Goal: Task Accomplishment & Management: Complete application form

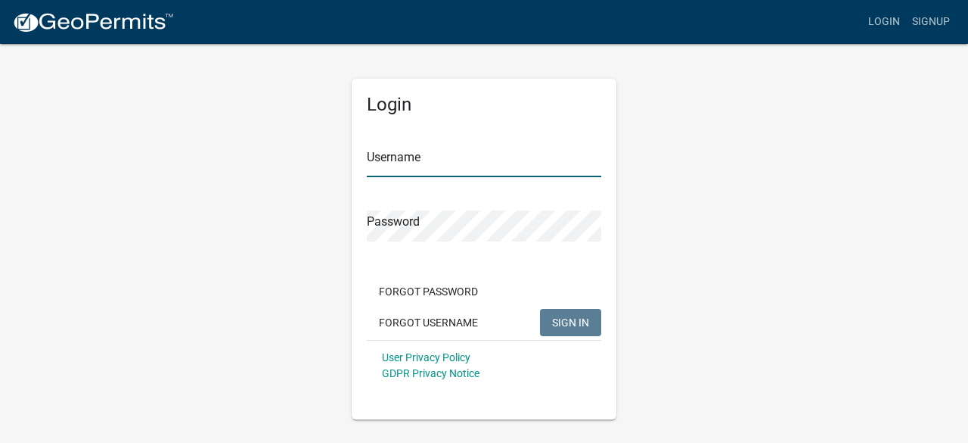
click at [427, 157] on input "Username" at bounding box center [484, 161] width 235 height 31
type input "[PERSON_NAME]"
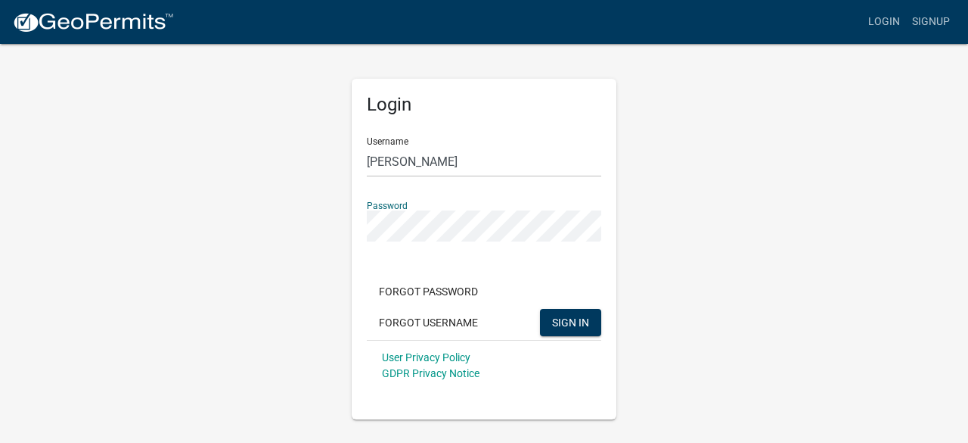
click at [540, 309] on button "SIGN IN" at bounding box center [570, 322] width 61 height 27
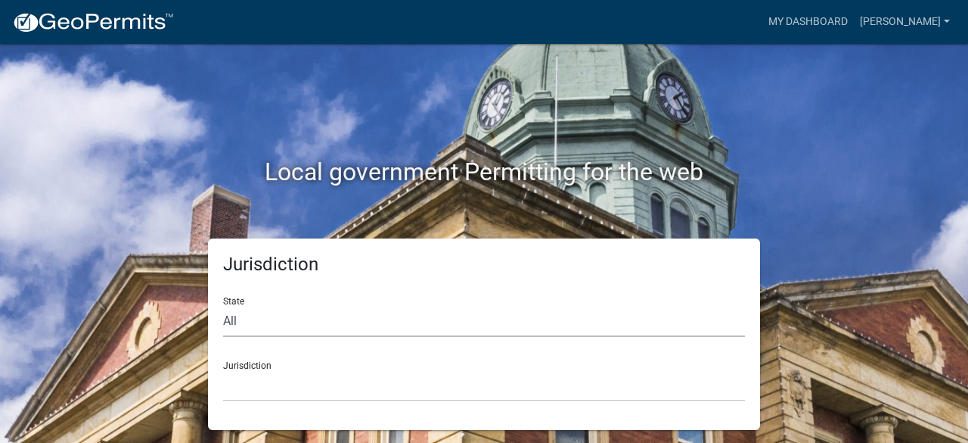
click at [235, 318] on select "All [US_STATE] [US_STATE] [US_STATE] [US_STATE] [US_STATE] [US_STATE] [US_STATE…" at bounding box center [484, 321] width 522 height 31
select select "[US_STATE]"
click at [223, 306] on select "All [US_STATE] [US_STATE] [US_STATE] [US_STATE] [US_STATE] [US_STATE] [US_STATE…" at bounding box center [484, 321] width 522 height 31
click at [259, 381] on select "[GEOGRAPHIC_DATA], [US_STATE][PERSON_NAME][GEOGRAPHIC_DATA], [US_STATE][PERSON_…" at bounding box center [484, 385] width 522 height 31
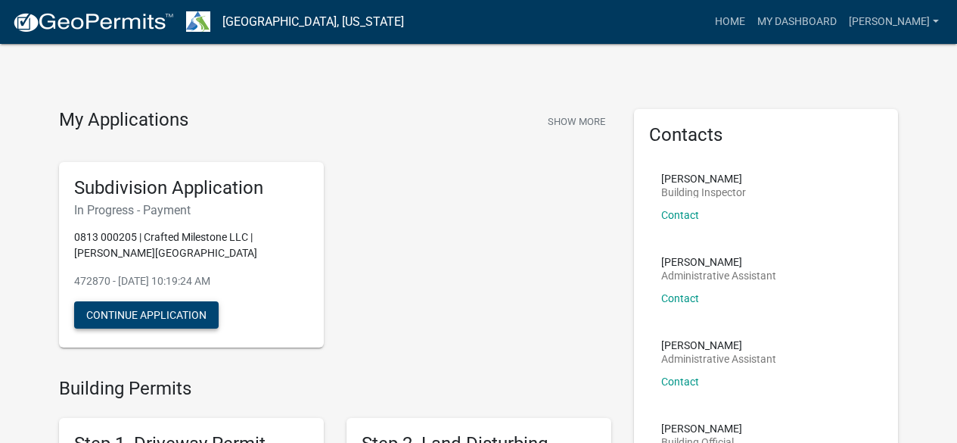
click at [193, 312] on button "Continue Application" at bounding box center [146, 314] width 145 height 27
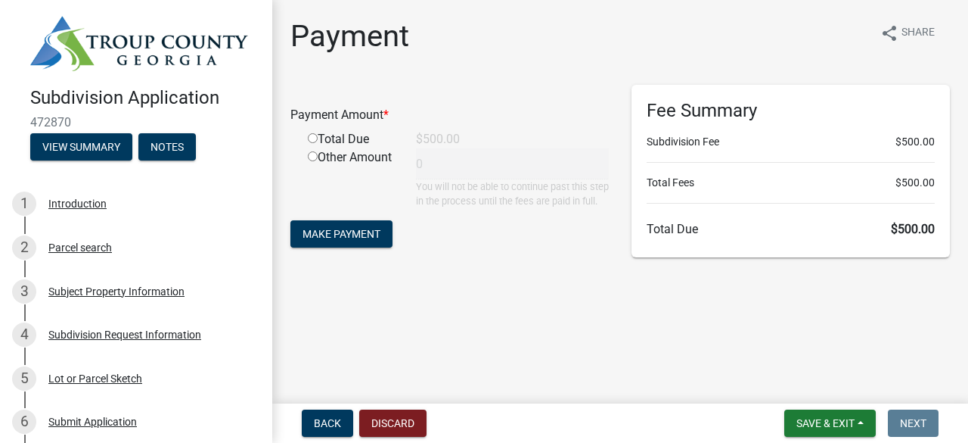
click at [314, 136] on input "radio" at bounding box center [313, 138] width 10 height 10
radio input "true"
type input "500"
click at [365, 240] on span "Make Payment" at bounding box center [342, 234] width 78 height 12
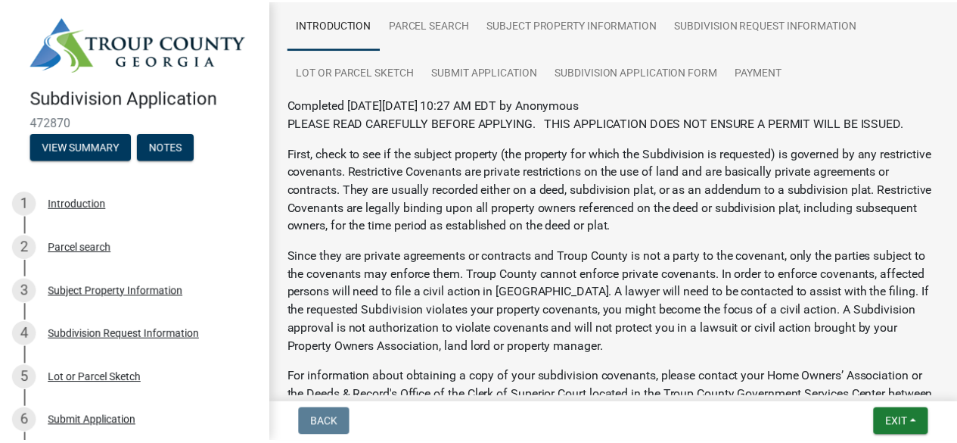
scroll to position [341, 0]
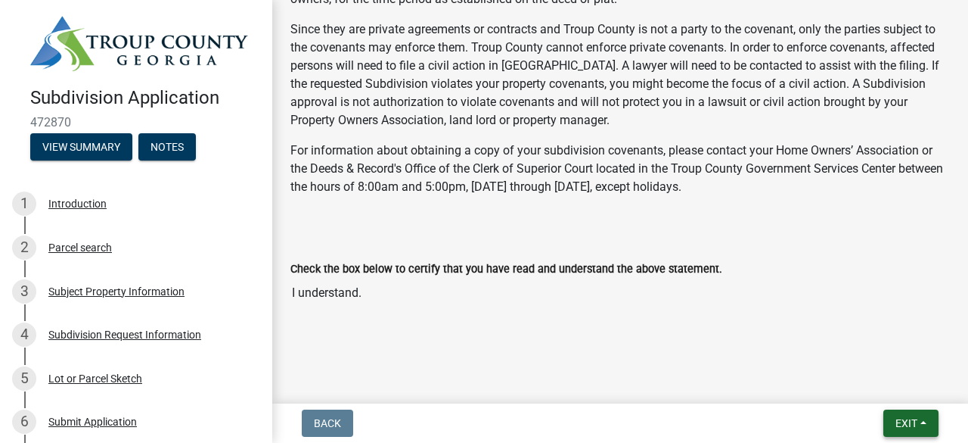
click at [901, 420] on span "Exit" at bounding box center [907, 423] width 22 height 12
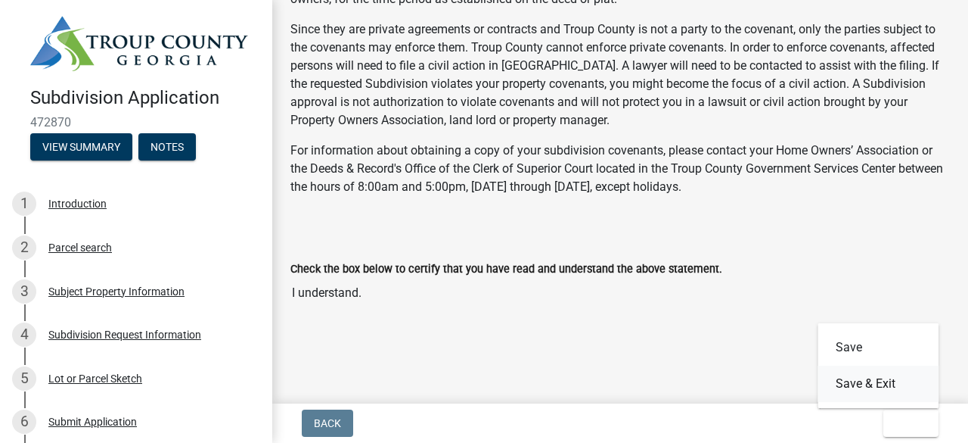
click at [863, 381] on button "Save & Exit" at bounding box center [878, 383] width 121 height 36
